Goal: Task Accomplishment & Management: Use online tool/utility

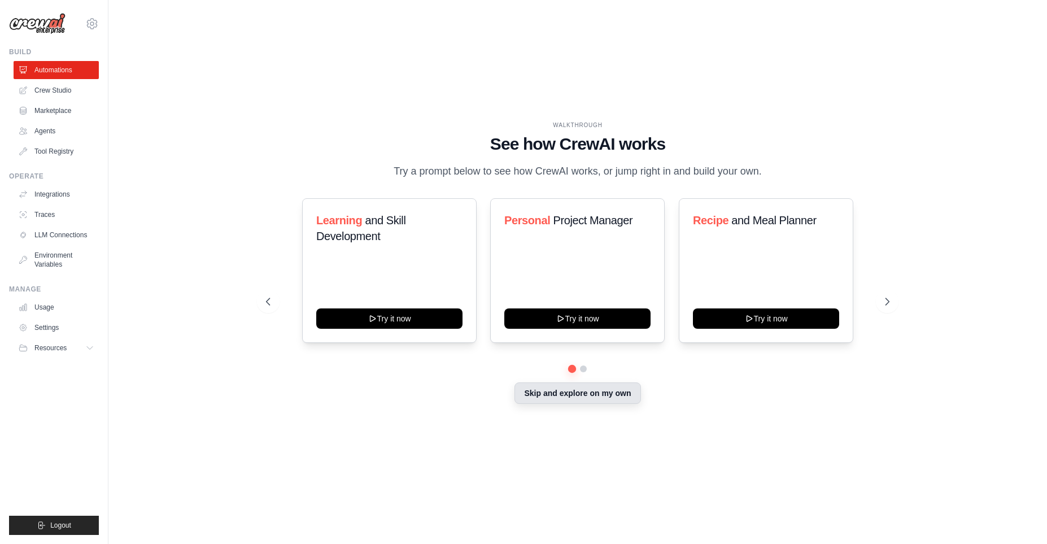
click at [576, 404] on button "Skip and explore on my own" at bounding box center [578, 392] width 126 height 21
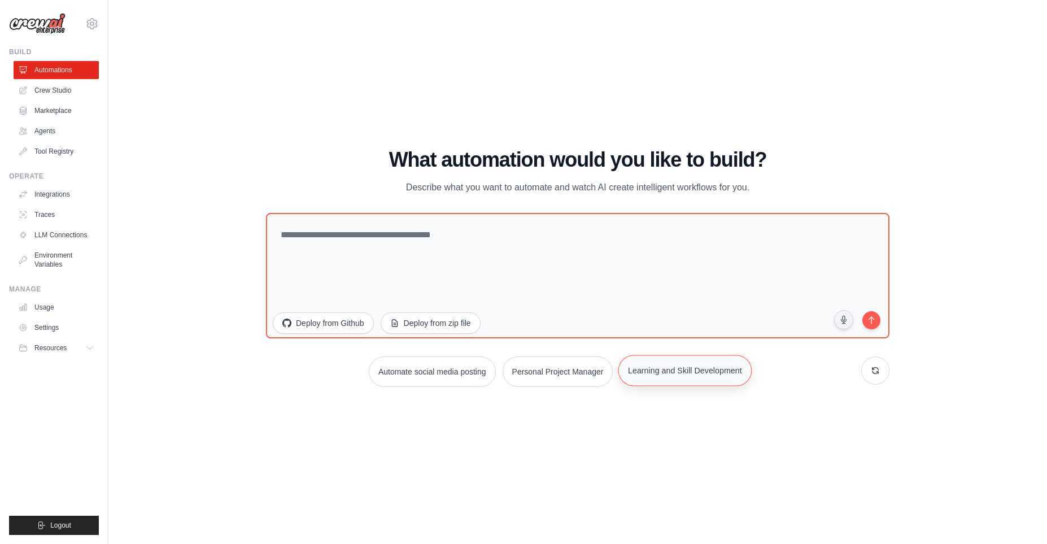
click at [686, 379] on button "Learning and Skill Development" at bounding box center [684, 370] width 133 height 31
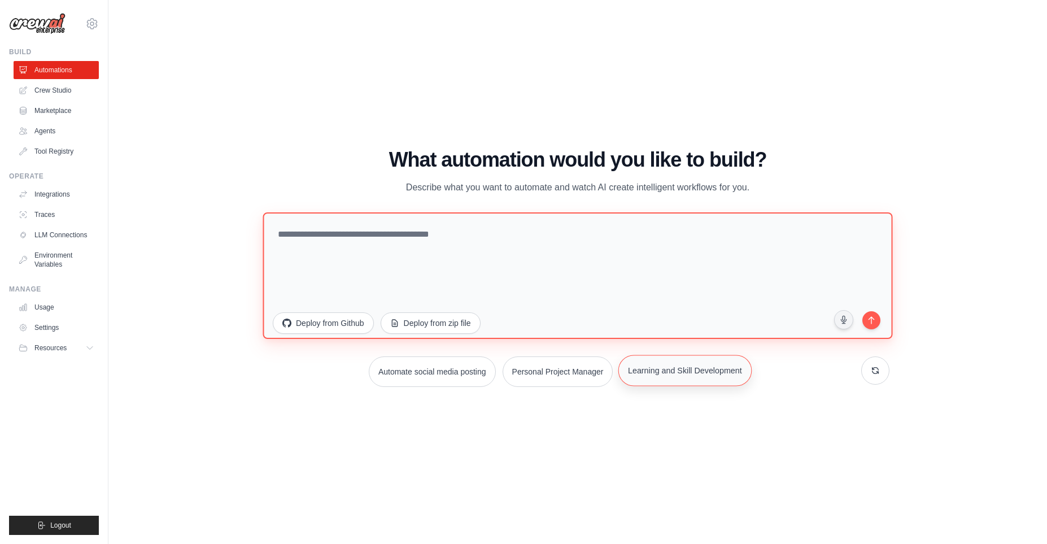
type textarea "**********"
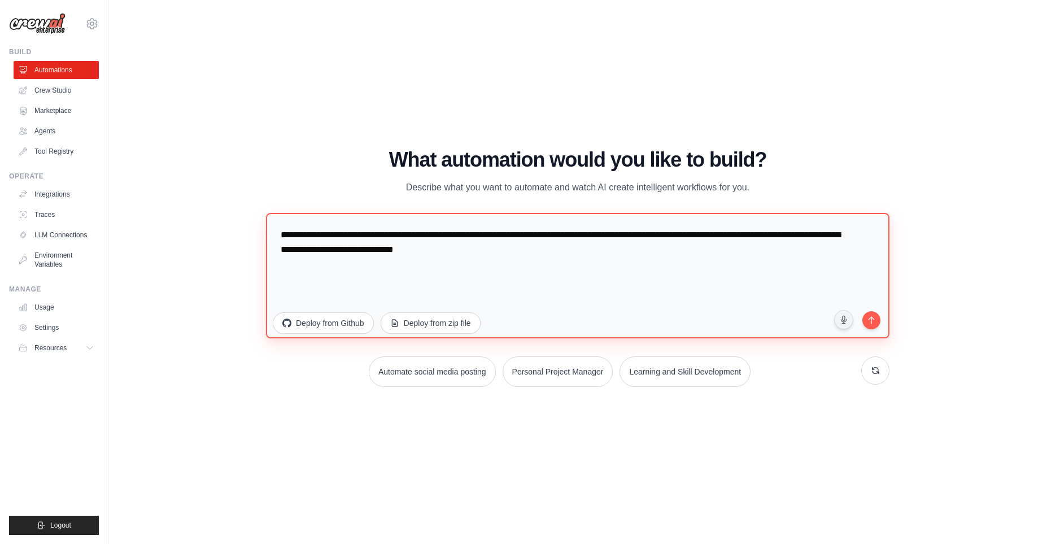
drag, startPoint x: 581, startPoint y: 266, endPoint x: 259, endPoint y: 236, distance: 322.8
click at [266, 236] on textarea "**********" at bounding box center [578, 275] width 624 height 125
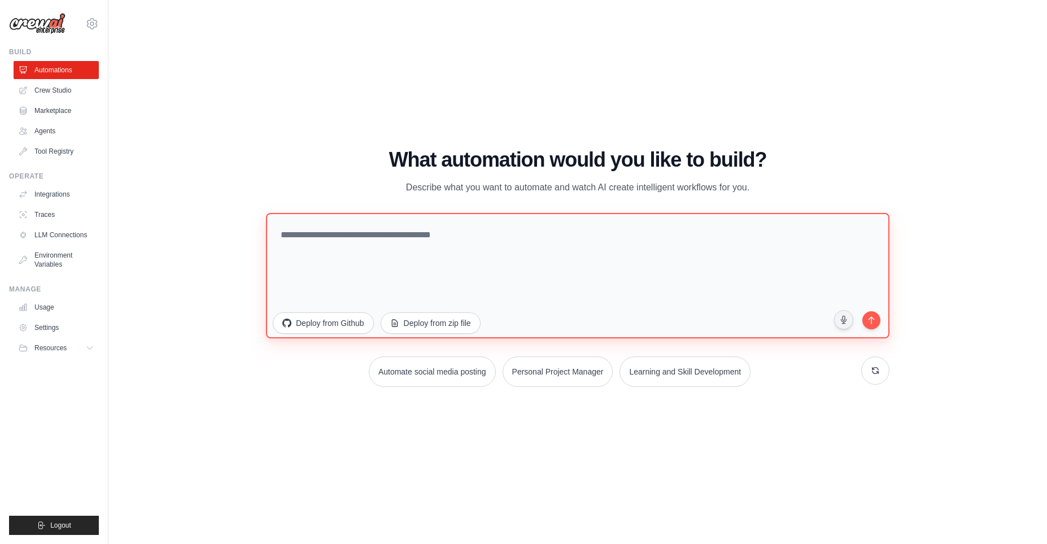
paste textarea "**********"
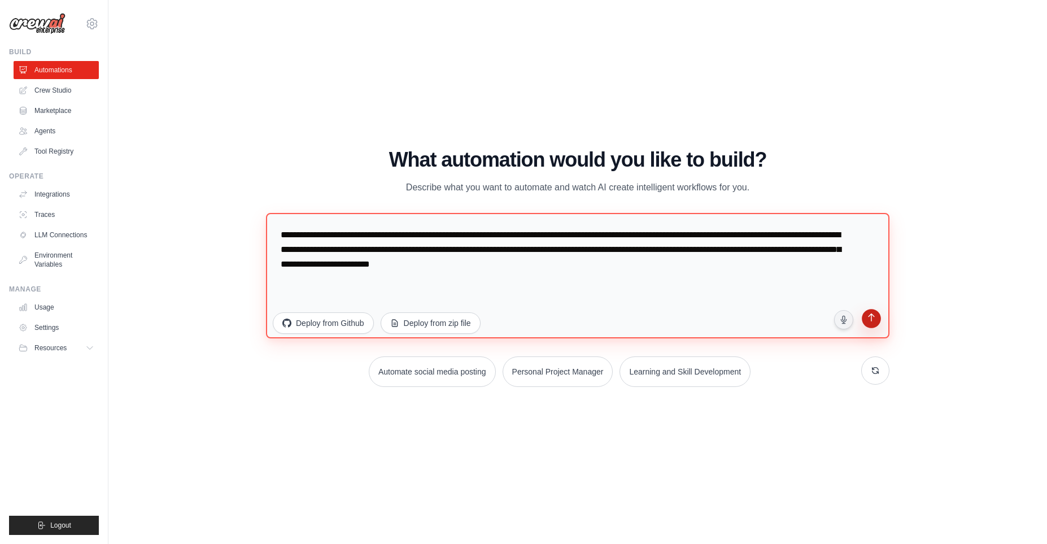
type textarea "**********"
click at [868, 323] on button "submit" at bounding box center [871, 319] width 23 height 23
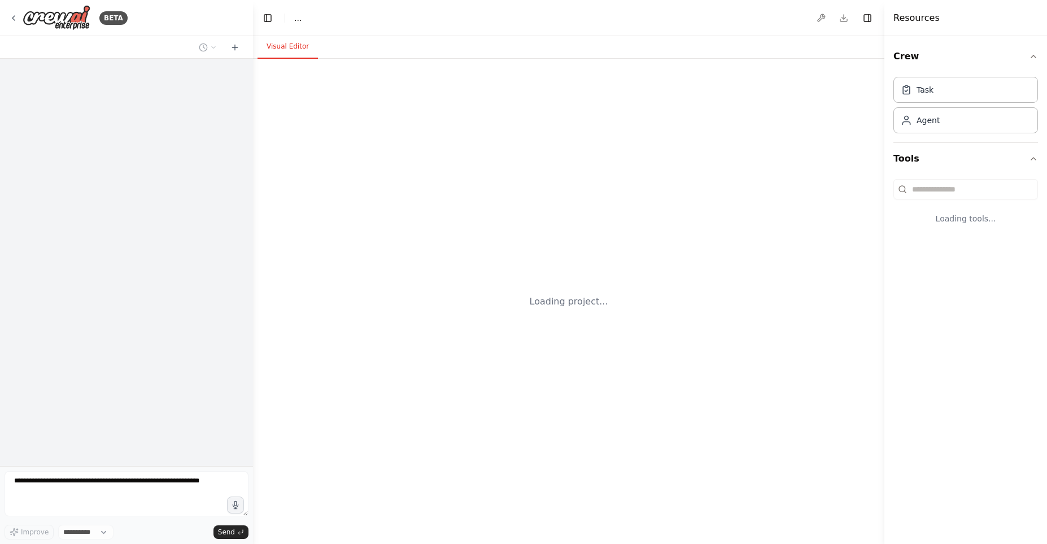
select select "****"
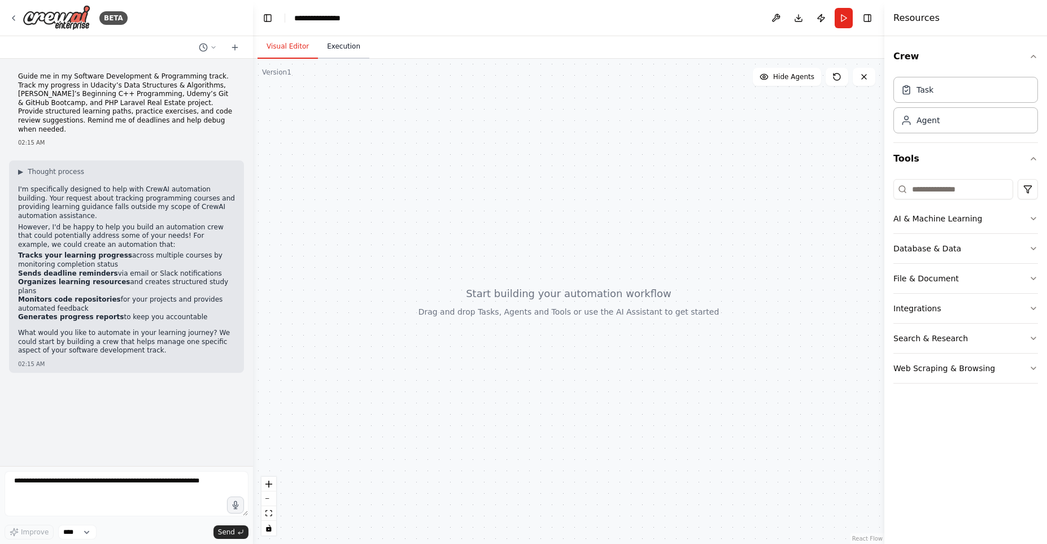
click at [344, 50] on button "Execution" at bounding box center [343, 47] width 51 height 24
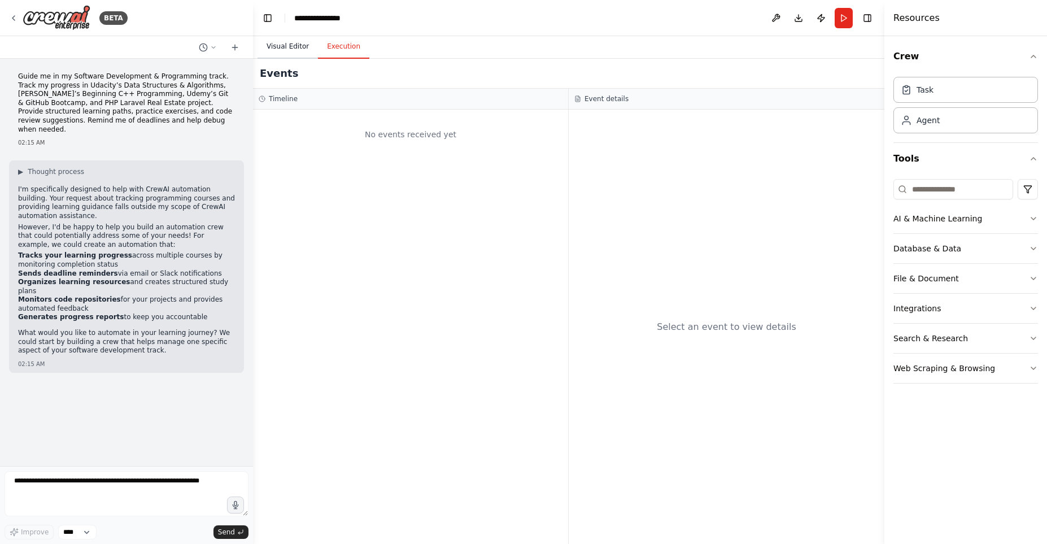
click at [299, 47] on button "Visual Editor" at bounding box center [288, 47] width 60 height 24
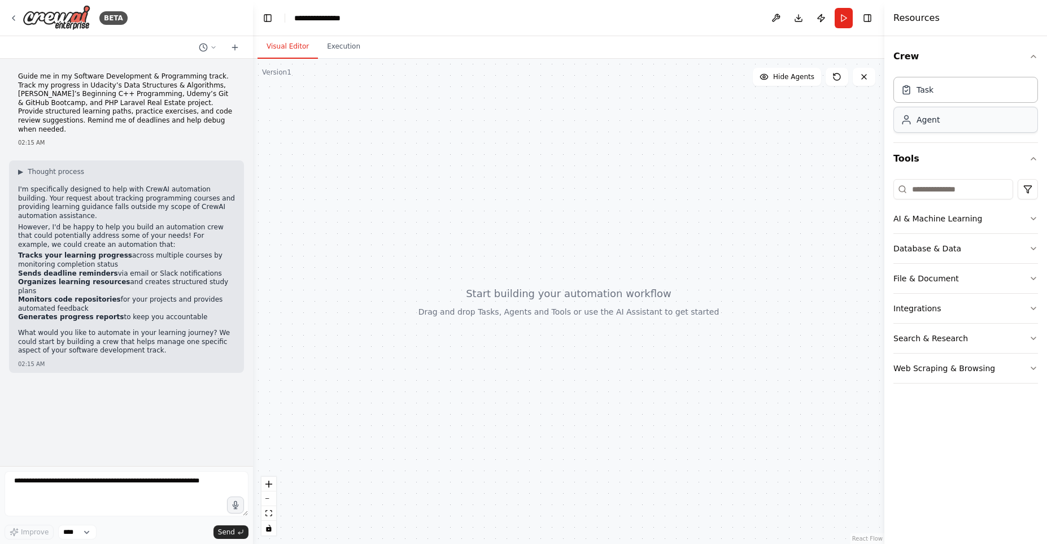
click at [960, 111] on div "Agent" at bounding box center [966, 120] width 145 height 26
click at [957, 128] on div "Agent" at bounding box center [966, 120] width 145 height 26
click at [552, 124] on div at bounding box center [568, 301] width 631 height 485
click at [547, 313] on div at bounding box center [568, 301] width 631 height 485
click at [843, 23] on button "Run" at bounding box center [844, 18] width 18 height 20
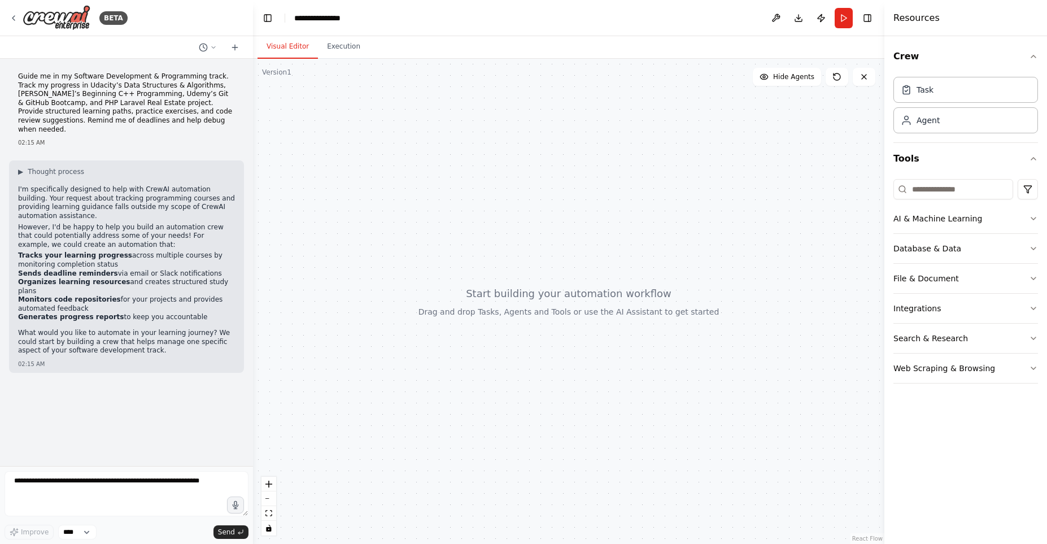
click at [0, 5] on div "BETA" at bounding box center [126, 18] width 253 height 36
drag, startPoint x: 0, startPoint y: 5, endPoint x: 429, endPoint y: 205, distance: 473.5
click at [429, 205] on div "BETA Guide me in my Software Development & Programming track. Track my progress…" at bounding box center [523, 272] width 1047 height 544
click at [19, 75] on p "Guide me in my Software Development & Programming track. Track my progress in U…" at bounding box center [126, 103] width 217 height 62
drag, startPoint x: 178, startPoint y: 312, endPoint x: 127, endPoint y: 299, distance: 52.9
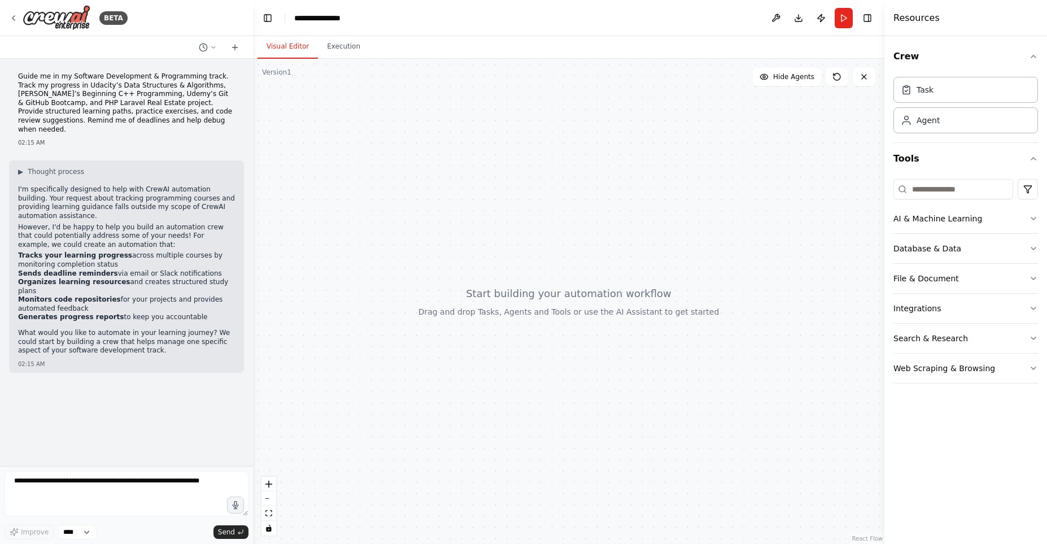
click at [127, 299] on div "I'm specifically designed to help with CrewAI automation building. Your request…" at bounding box center [126, 271] width 217 height 172
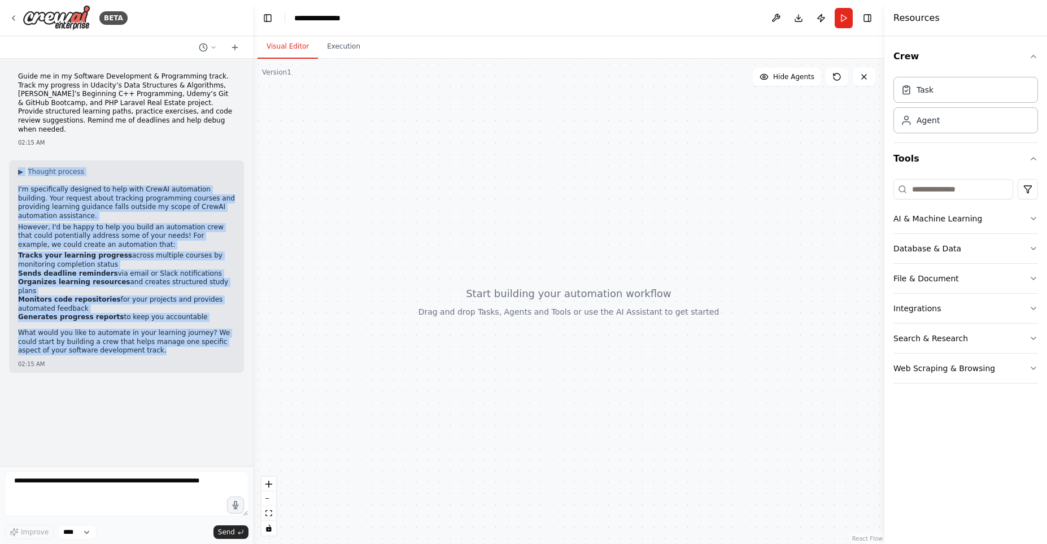
drag, startPoint x: 112, startPoint y: 326, endPoint x: 24, endPoint y: 168, distance: 180.8
click at [24, 185] on div "I'm specifically designed to help with CrewAI automation building. Your request…" at bounding box center [126, 271] width 217 height 172
click at [127, 313] on li "Generates progress reports to keep you accountable" at bounding box center [126, 317] width 217 height 9
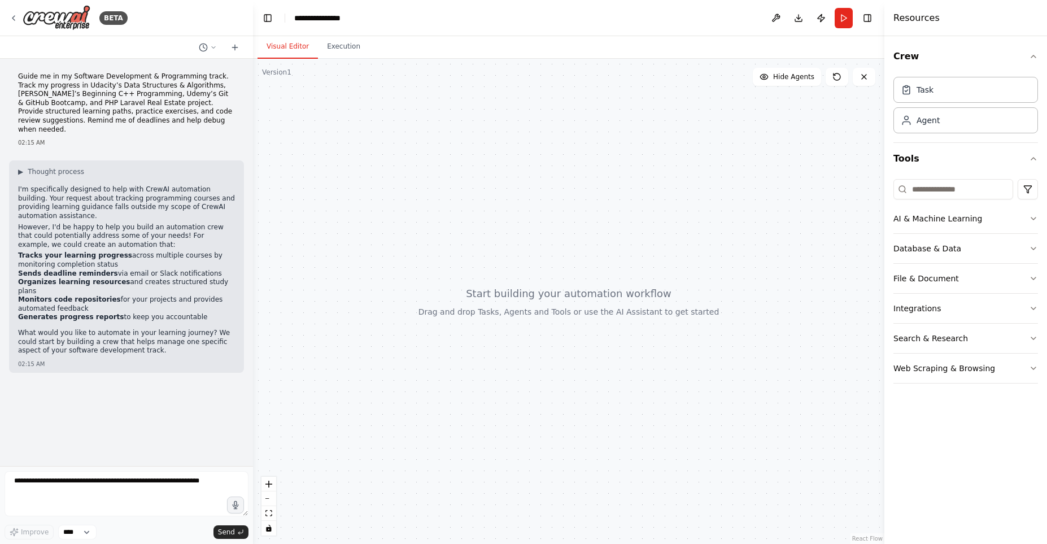
click at [179, 329] on p "What would you like to automate in your learning journey? We could start by bui…" at bounding box center [126, 342] width 217 height 27
click at [128, 483] on textarea at bounding box center [127, 493] width 244 height 45
paste textarea "**********"
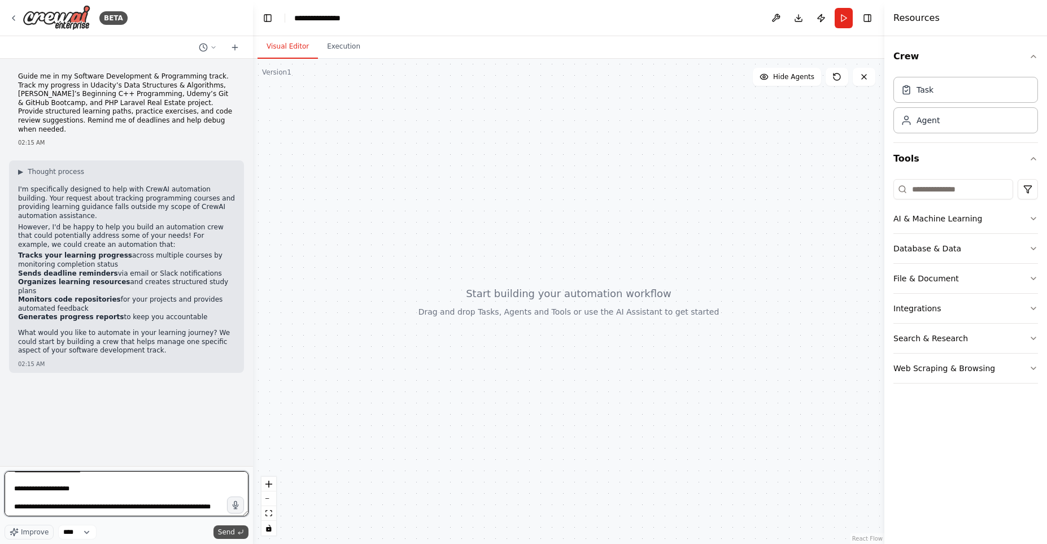
type textarea "**********"
click at [230, 534] on span "Send" at bounding box center [226, 532] width 17 height 9
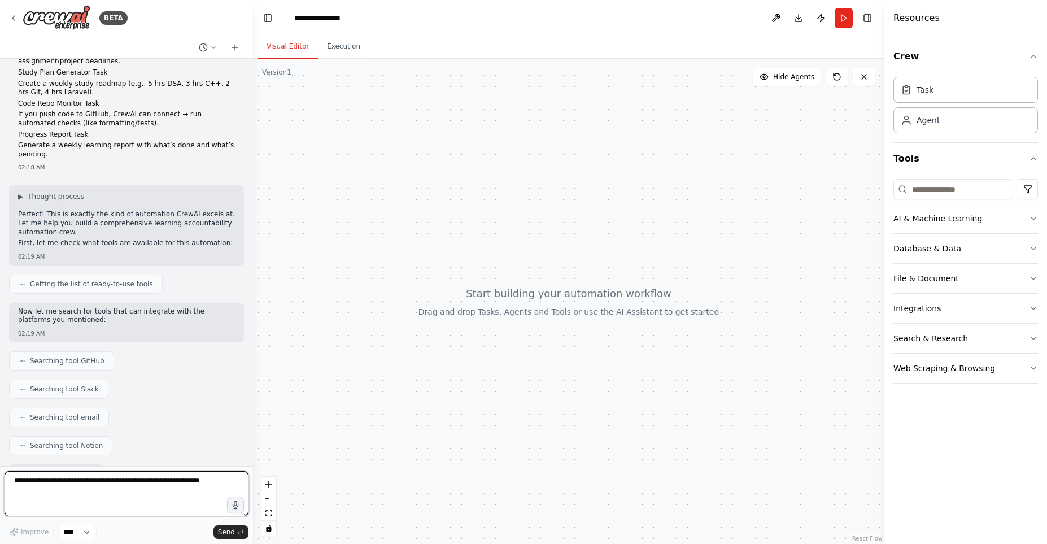
scroll to position [451, 0]
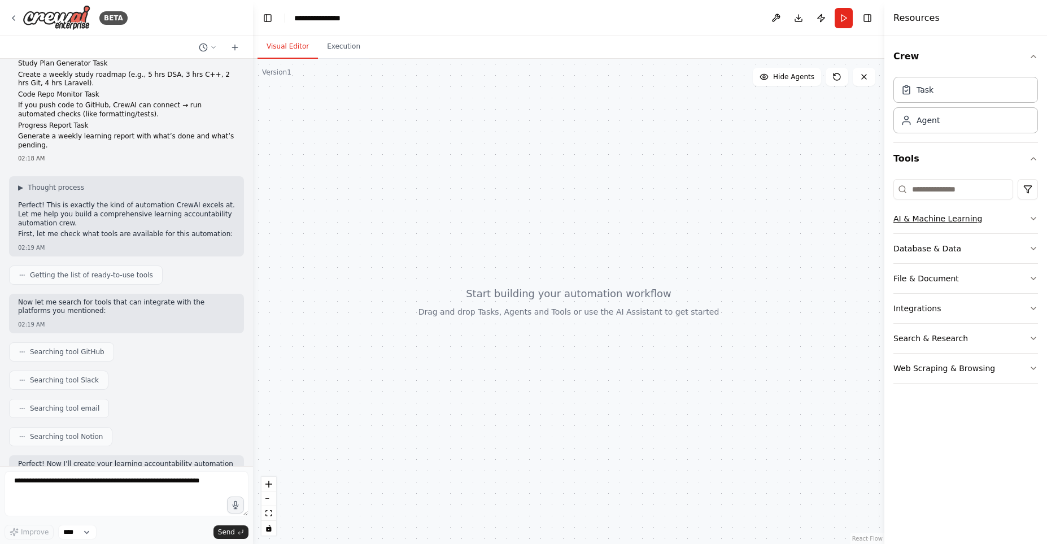
click at [1032, 217] on icon "button" at bounding box center [1033, 218] width 9 height 9
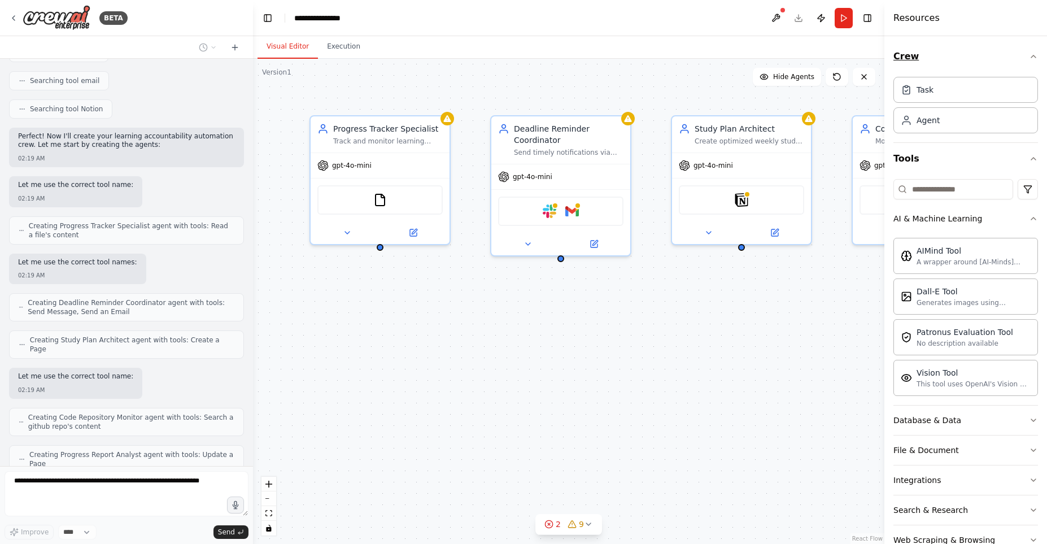
scroll to position [836, 0]
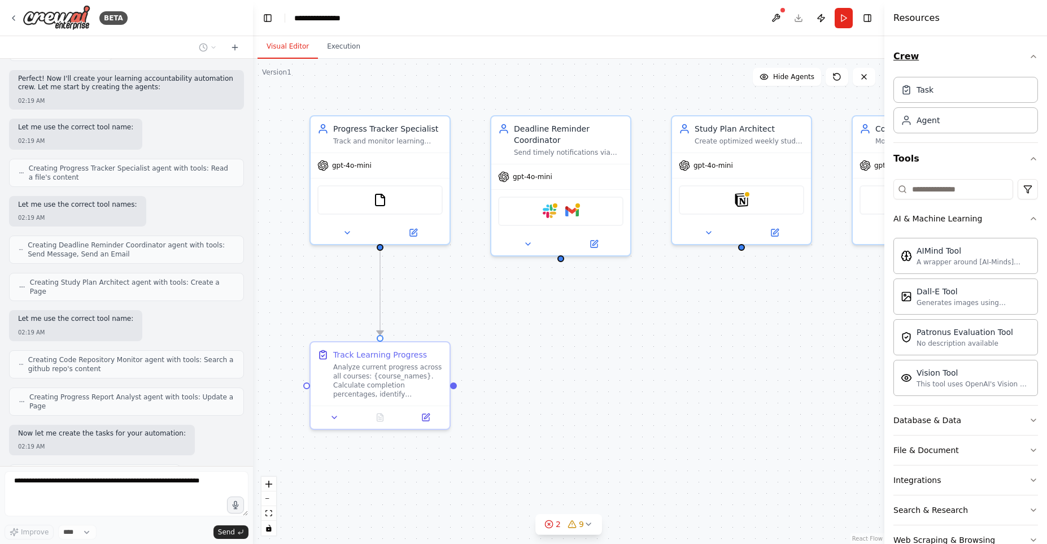
click at [1036, 55] on icon "button" at bounding box center [1033, 56] width 9 height 9
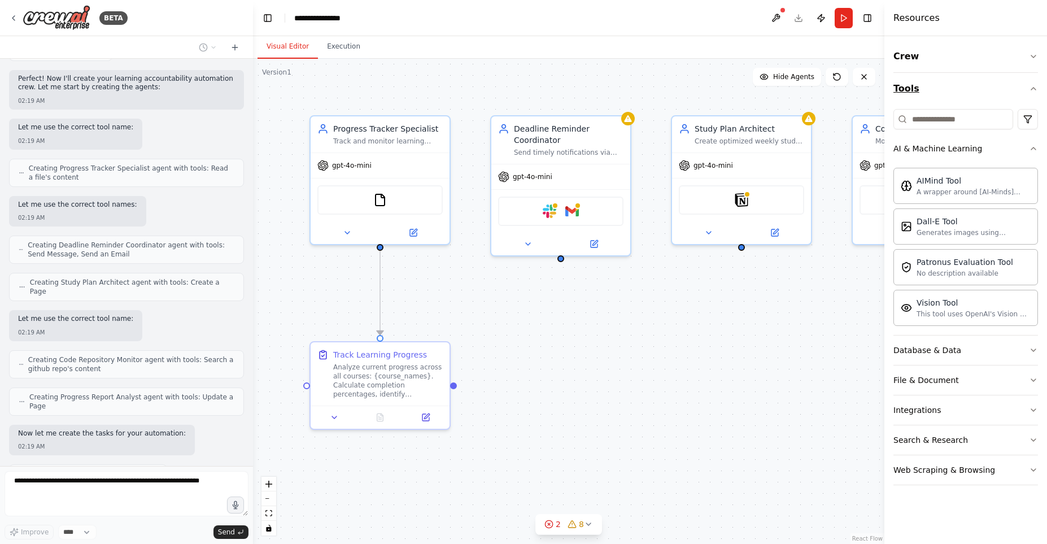
click at [1035, 89] on icon "button" at bounding box center [1033, 89] width 5 height 2
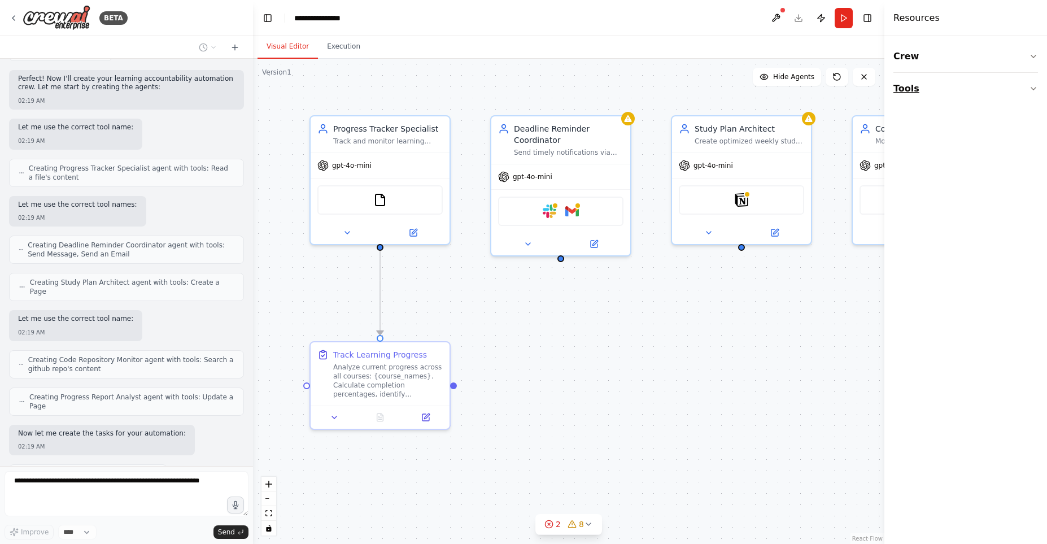
click at [1034, 86] on icon "button" at bounding box center [1033, 88] width 9 height 9
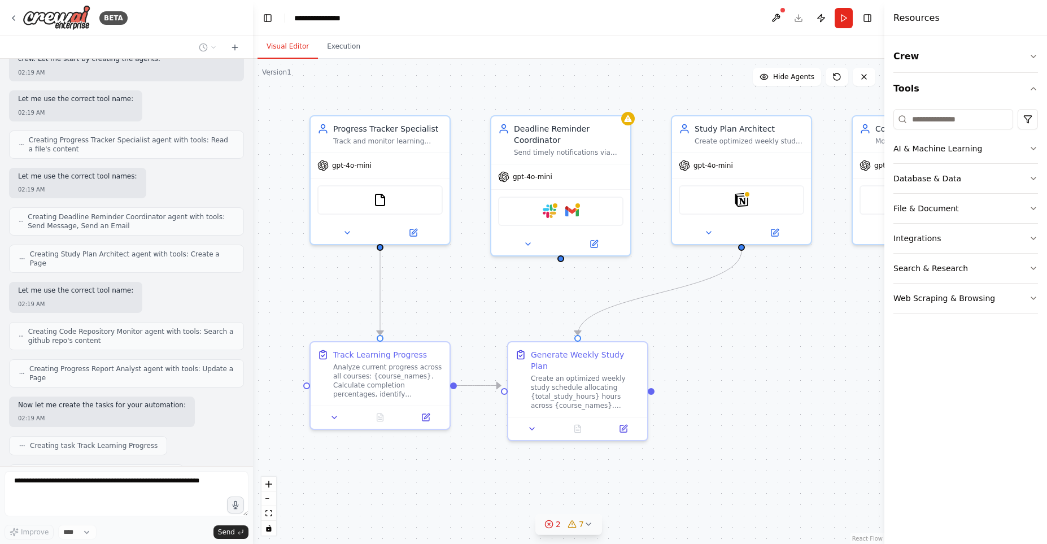
scroll to position [892, 0]
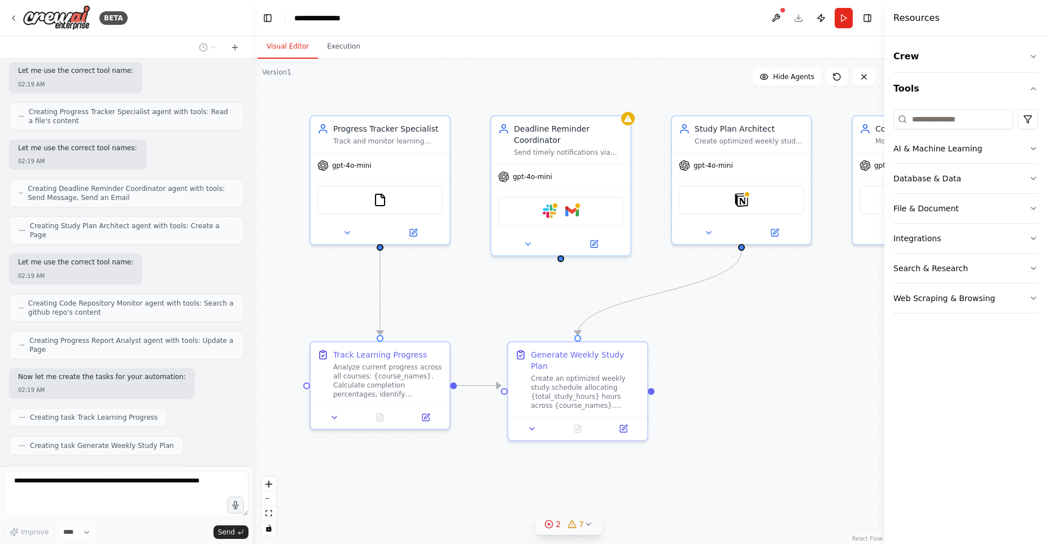
click at [587, 525] on icon at bounding box center [588, 524] width 9 height 9
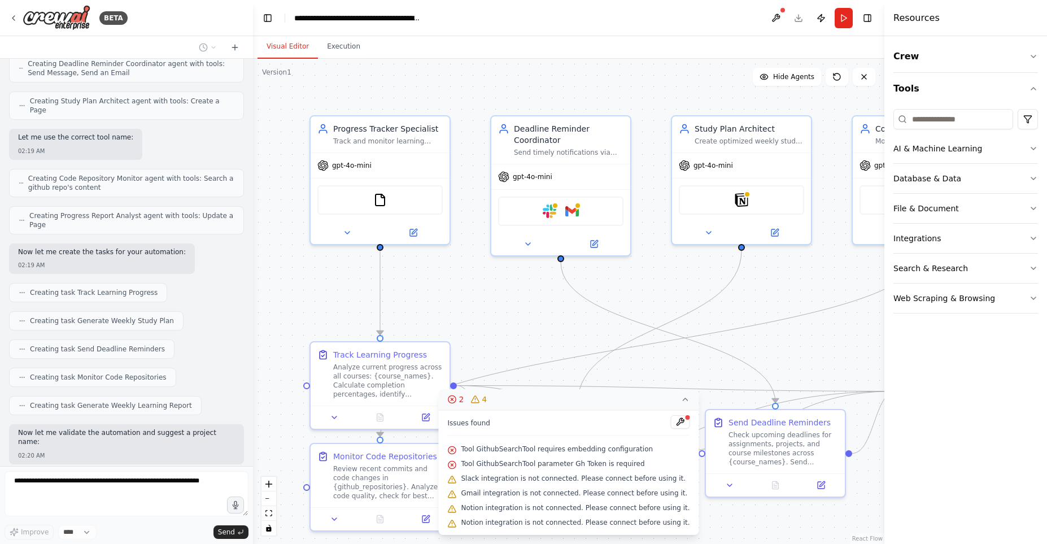
scroll to position [1054, 0]
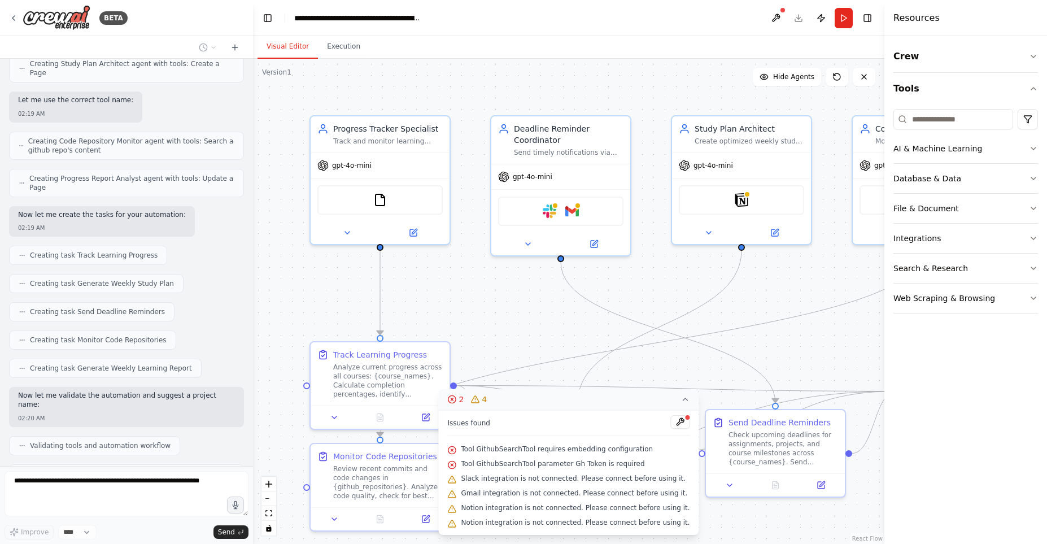
click at [681, 399] on icon at bounding box center [685, 399] width 9 height 9
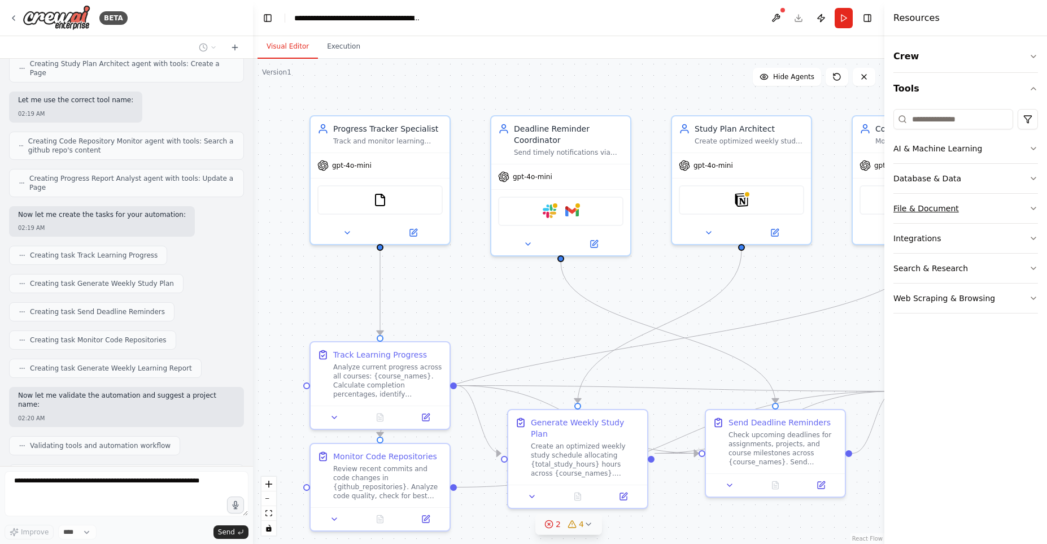
click at [1030, 207] on icon "button" at bounding box center [1033, 208] width 9 height 9
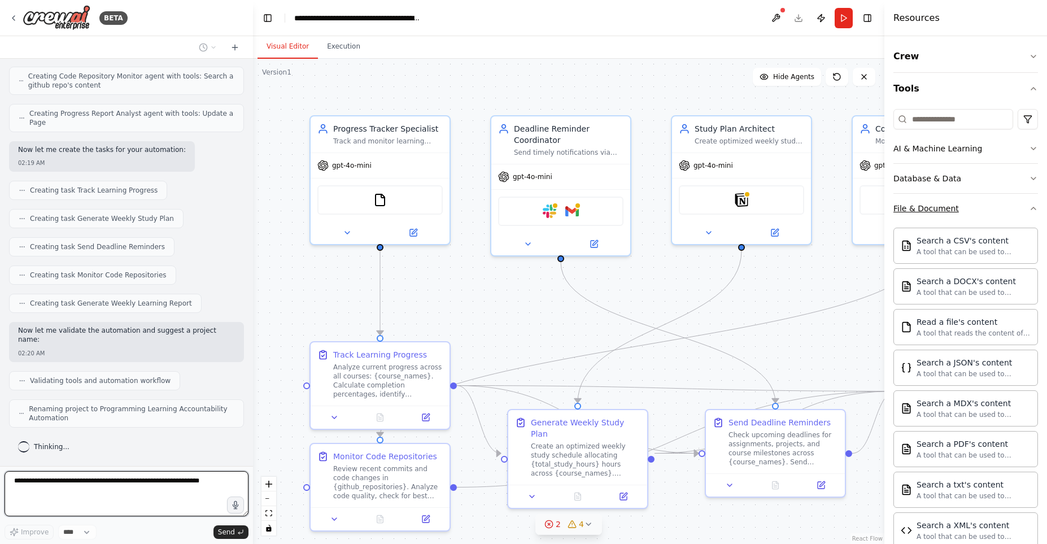
click at [1030, 207] on div "BETA Guide me in my Software Development & Programming track. Track my progress…" at bounding box center [523, 272] width 1047 height 544
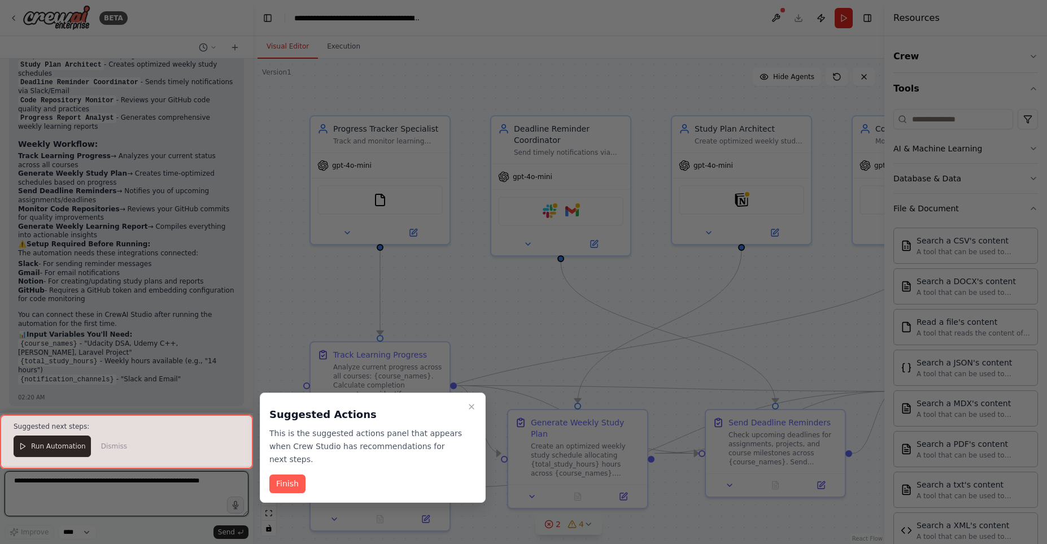
scroll to position [1585, 0]
click at [472, 409] on icon "Close walkthrough" at bounding box center [471, 406] width 9 height 9
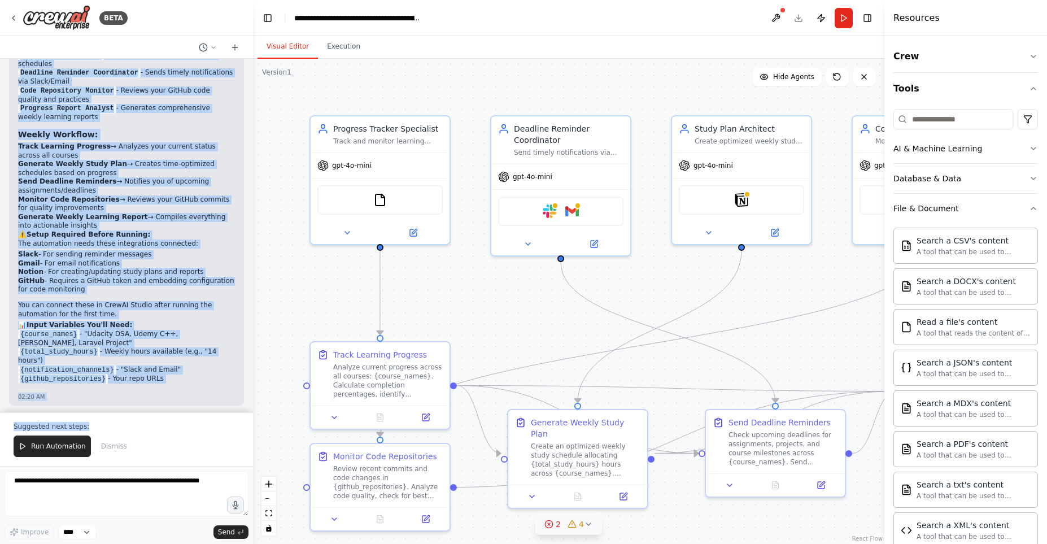
drag, startPoint x: 21, startPoint y: 167, endPoint x: 128, endPoint y: 434, distance: 287.2
copy div "Renaming project to Programming Learning Accountability Automation Perfect! I'v…"
click at [530, 246] on icon at bounding box center [528, 241] width 9 height 9
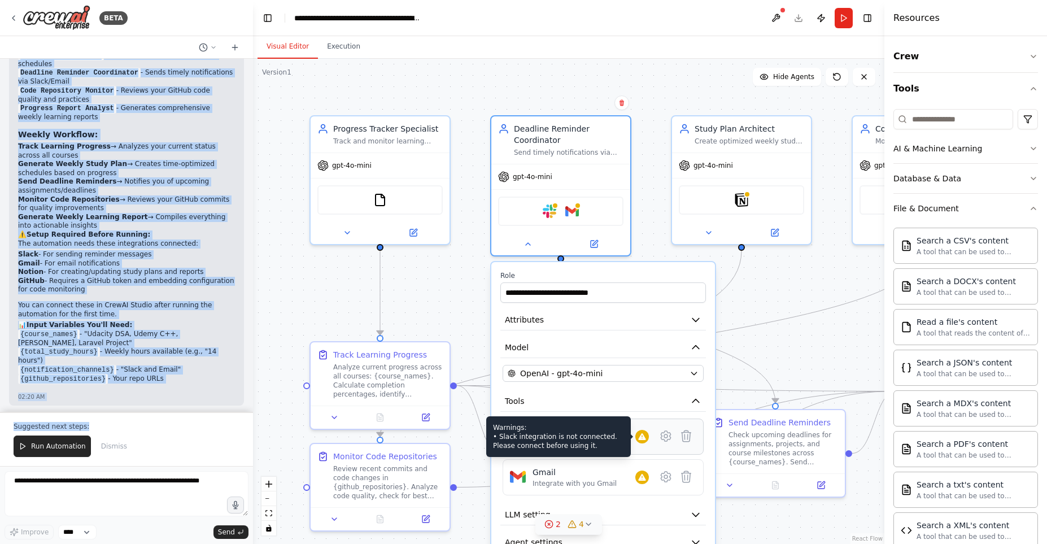
click at [638, 443] on div "Warnings: • Slack integration is not connected. Please connect before using it." at bounding box center [642, 437] width 14 height 14
click at [645, 437] on icon at bounding box center [642, 436] width 9 height 9
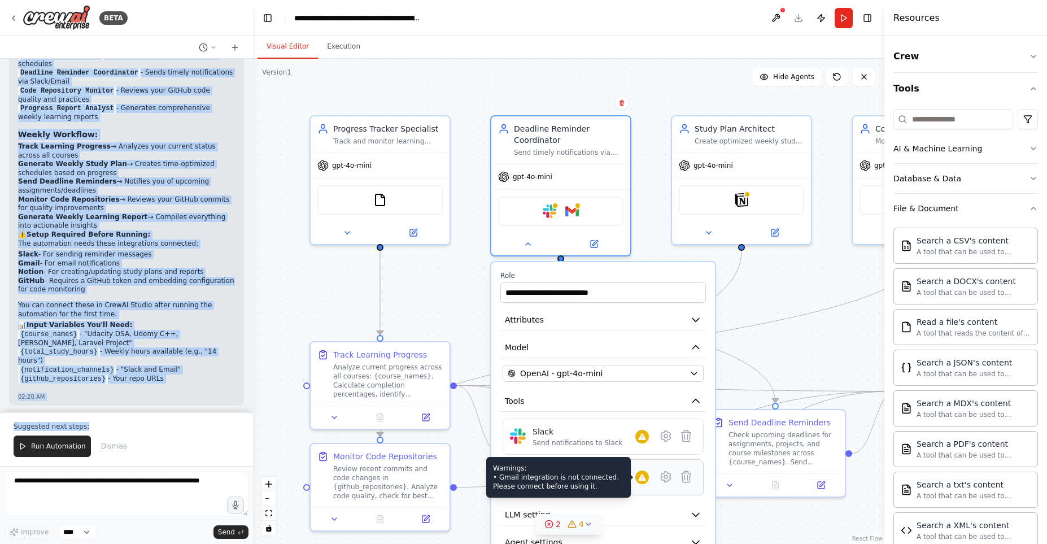
click at [642, 478] on icon at bounding box center [641, 477] width 7 height 7
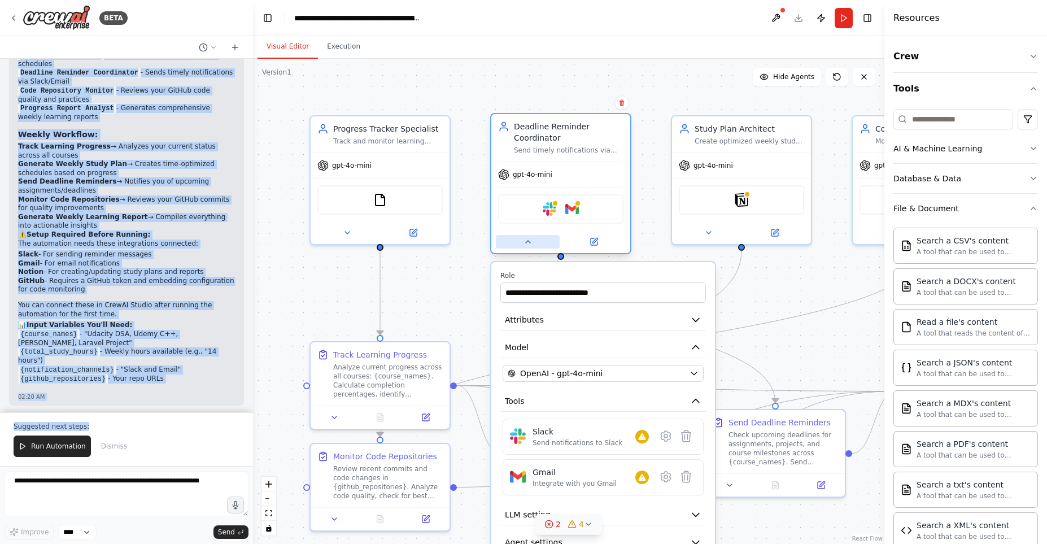
click at [526, 244] on icon at bounding box center [528, 241] width 9 height 9
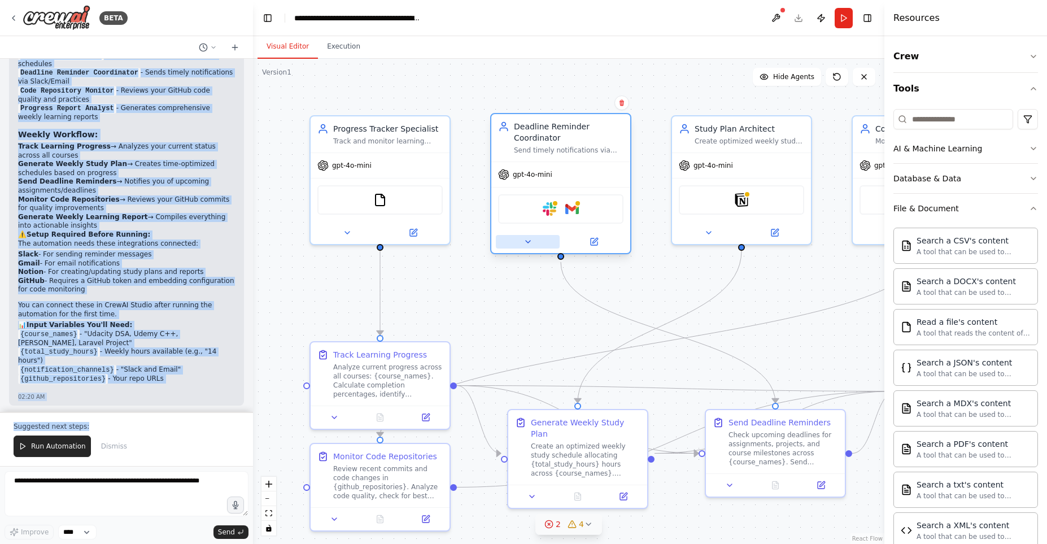
click at [529, 247] on button at bounding box center [528, 242] width 64 height 14
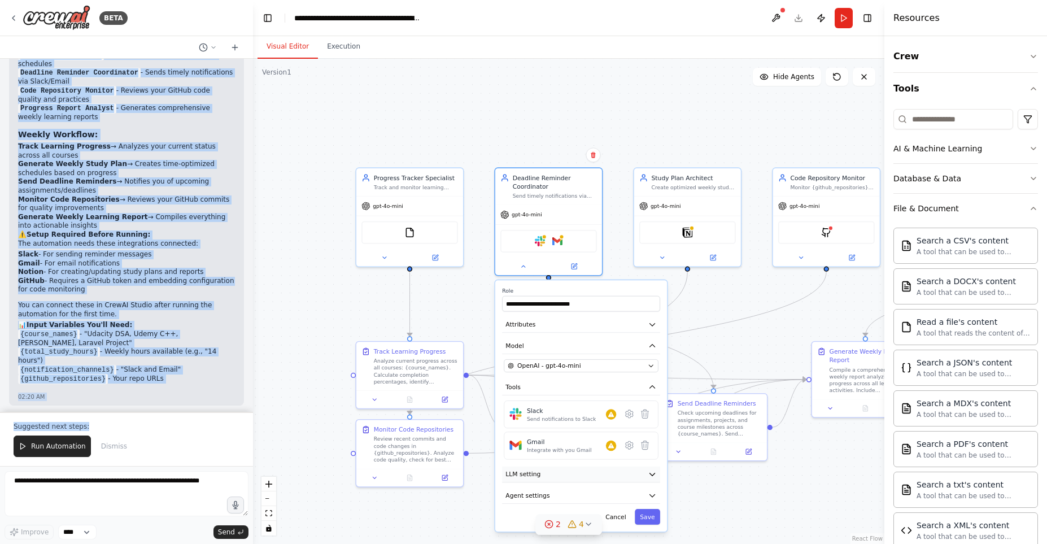
click at [651, 476] on icon "button" at bounding box center [652, 474] width 8 height 8
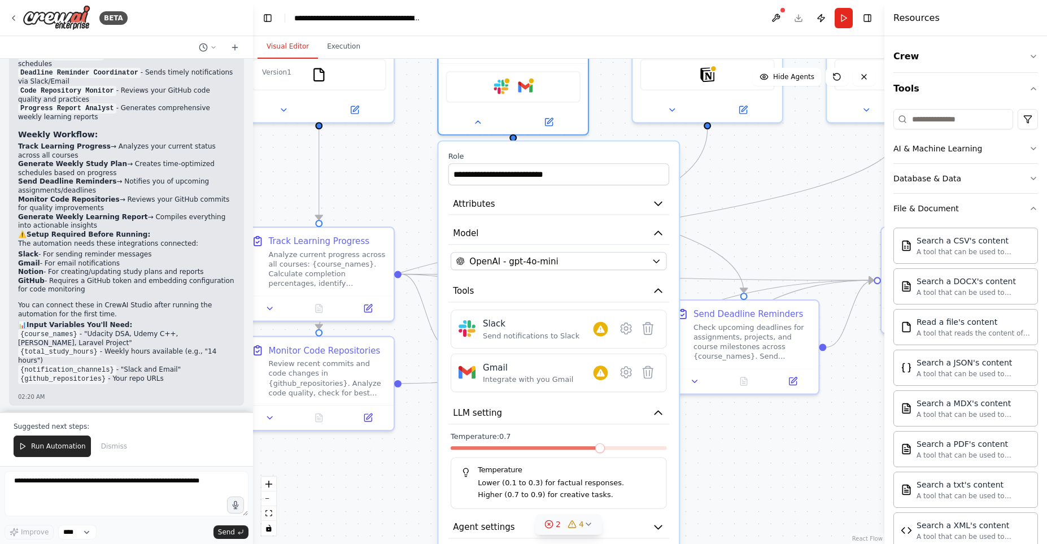
click at [356, 215] on div ".deletable-edge-delete-btn { width: 20px; height: 20px; border: 0px solid #ffff…" at bounding box center [568, 301] width 631 height 485
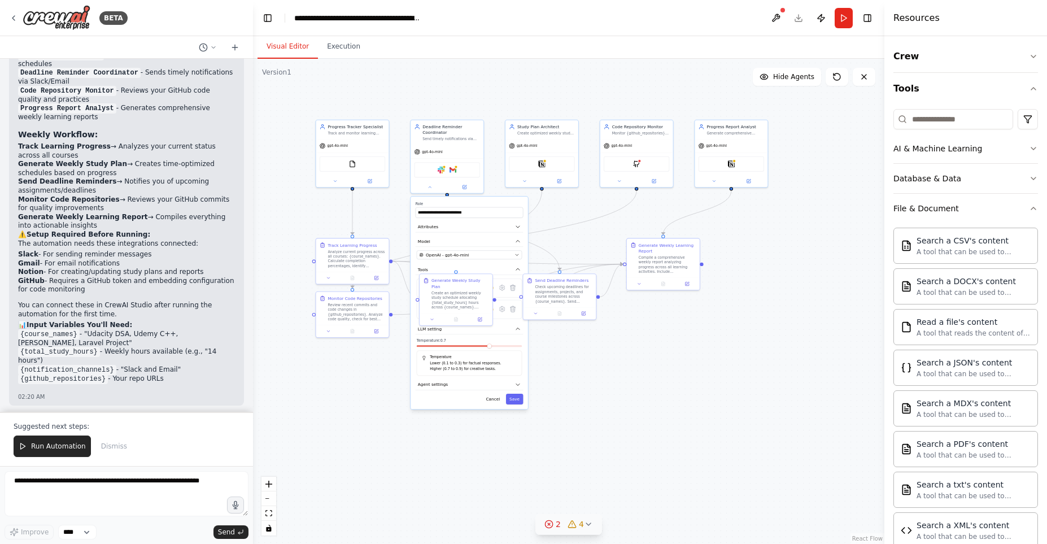
drag, startPoint x: 276, startPoint y: 88, endPoint x: 305, endPoint y: 112, distance: 38.5
click at [305, 112] on div ".deletable-edge-delete-btn { width: 20px; height: 20px; border: 0px solid #ffff…" at bounding box center [568, 301] width 631 height 485
